Goal: Check status: Check status

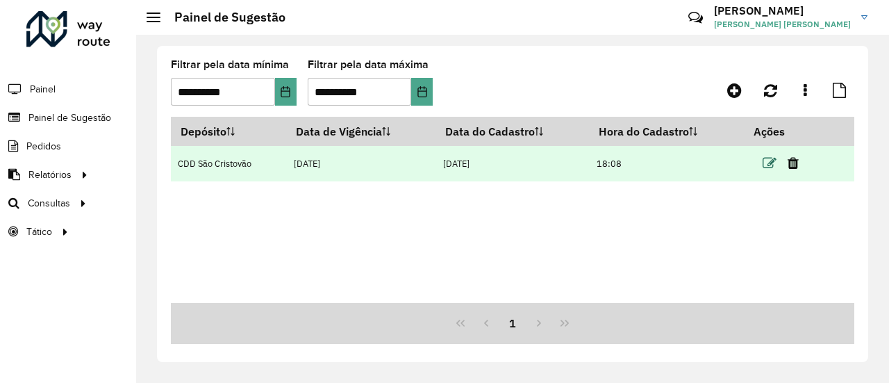
click at [770, 162] on icon at bounding box center [770, 163] width 14 height 14
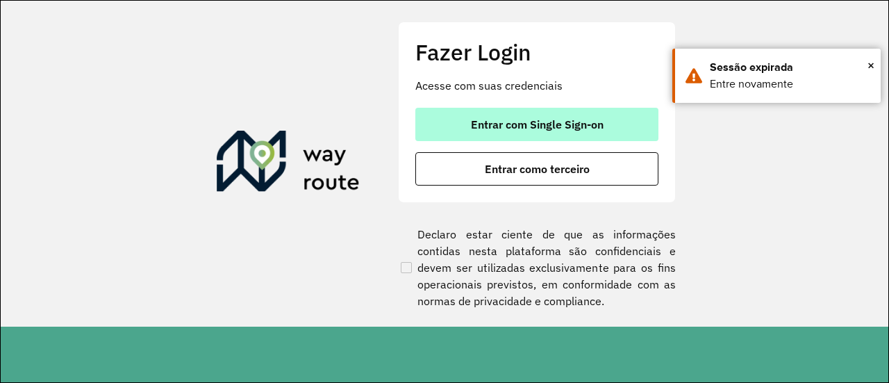
click at [527, 130] on span "Entrar com Single Sign-on" at bounding box center [537, 124] width 133 height 11
